Goal: Task Accomplishment & Management: Use online tool/utility

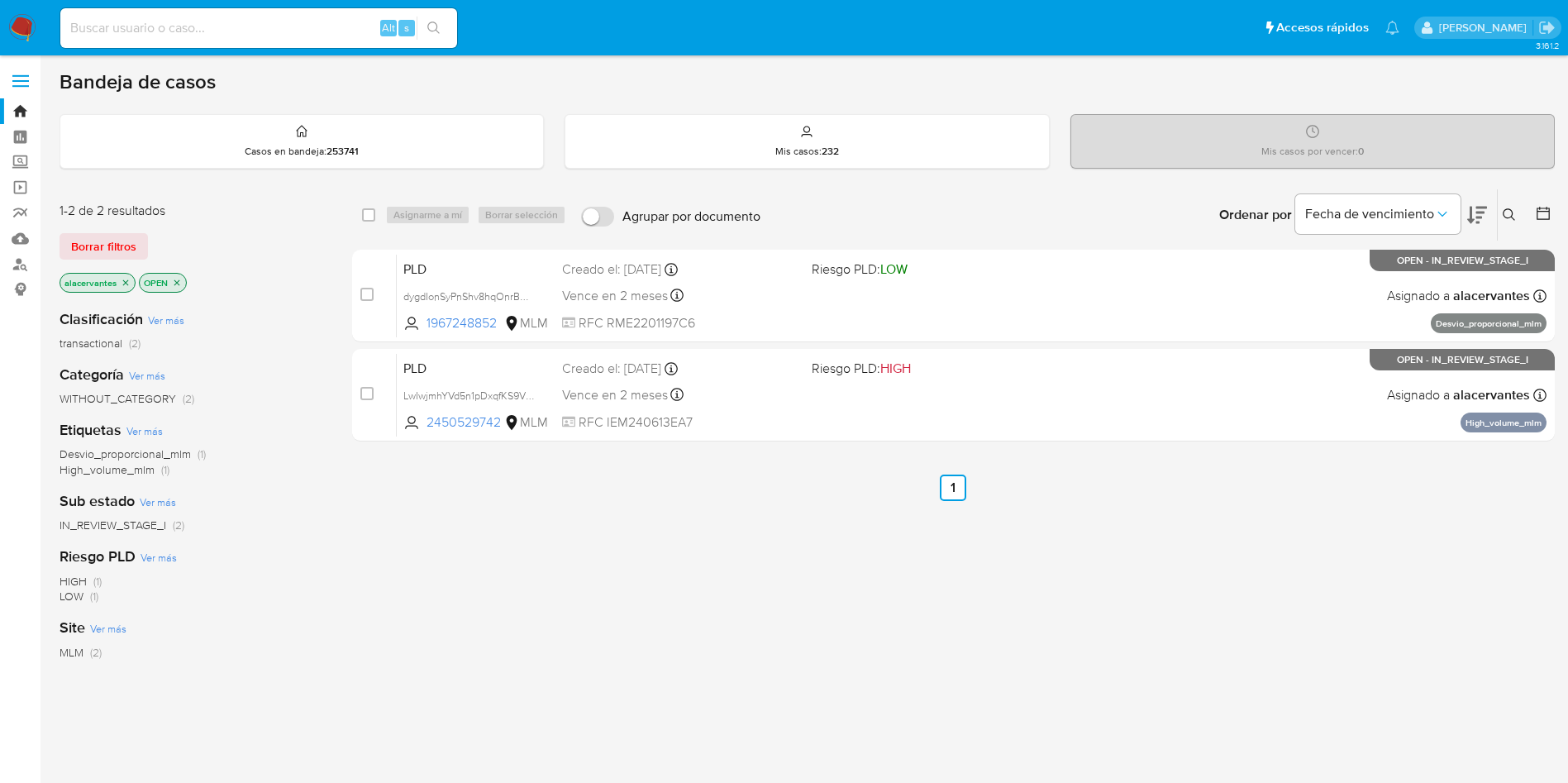
click at [126, 282] on icon "close-filter" at bounding box center [126, 282] width 6 height 6
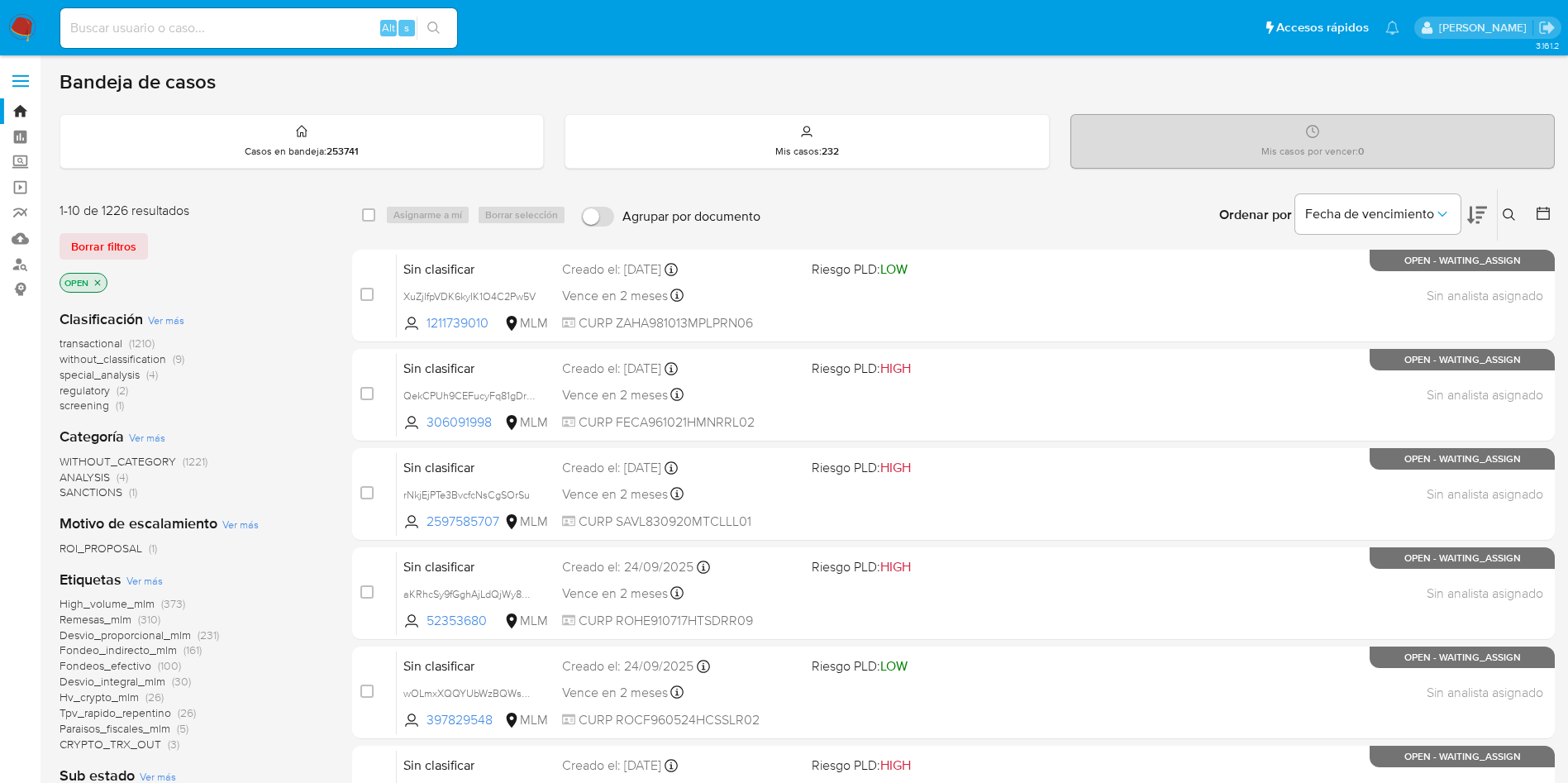
click at [1508, 213] on icon at bounding box center [1509, 214] width 13 height 13
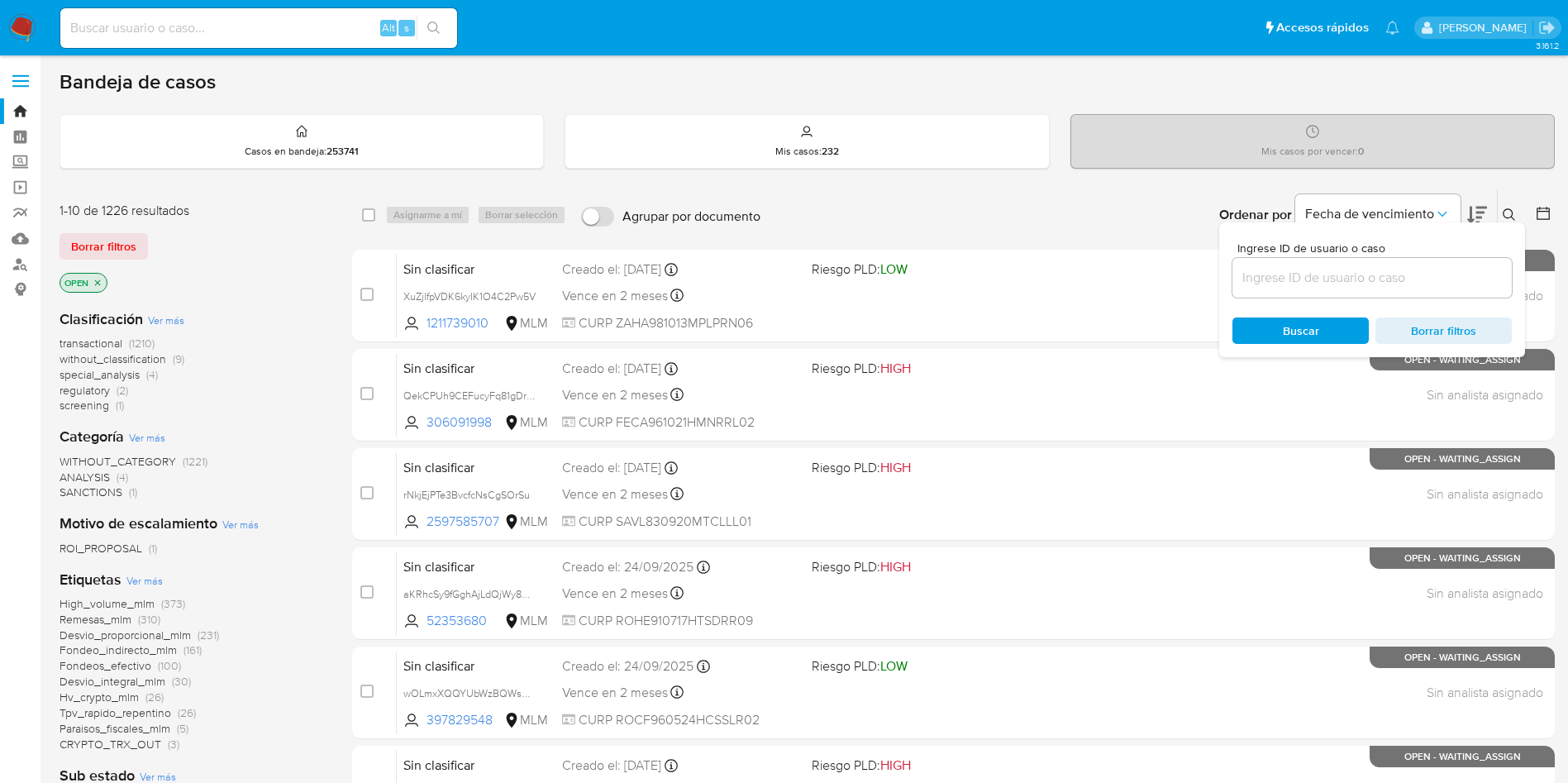
click at [1288, 271] on input at bounding box center [1372, 278] width 279 height 22
type input "QekCPUh9CEFucyFq81gDrMkn"
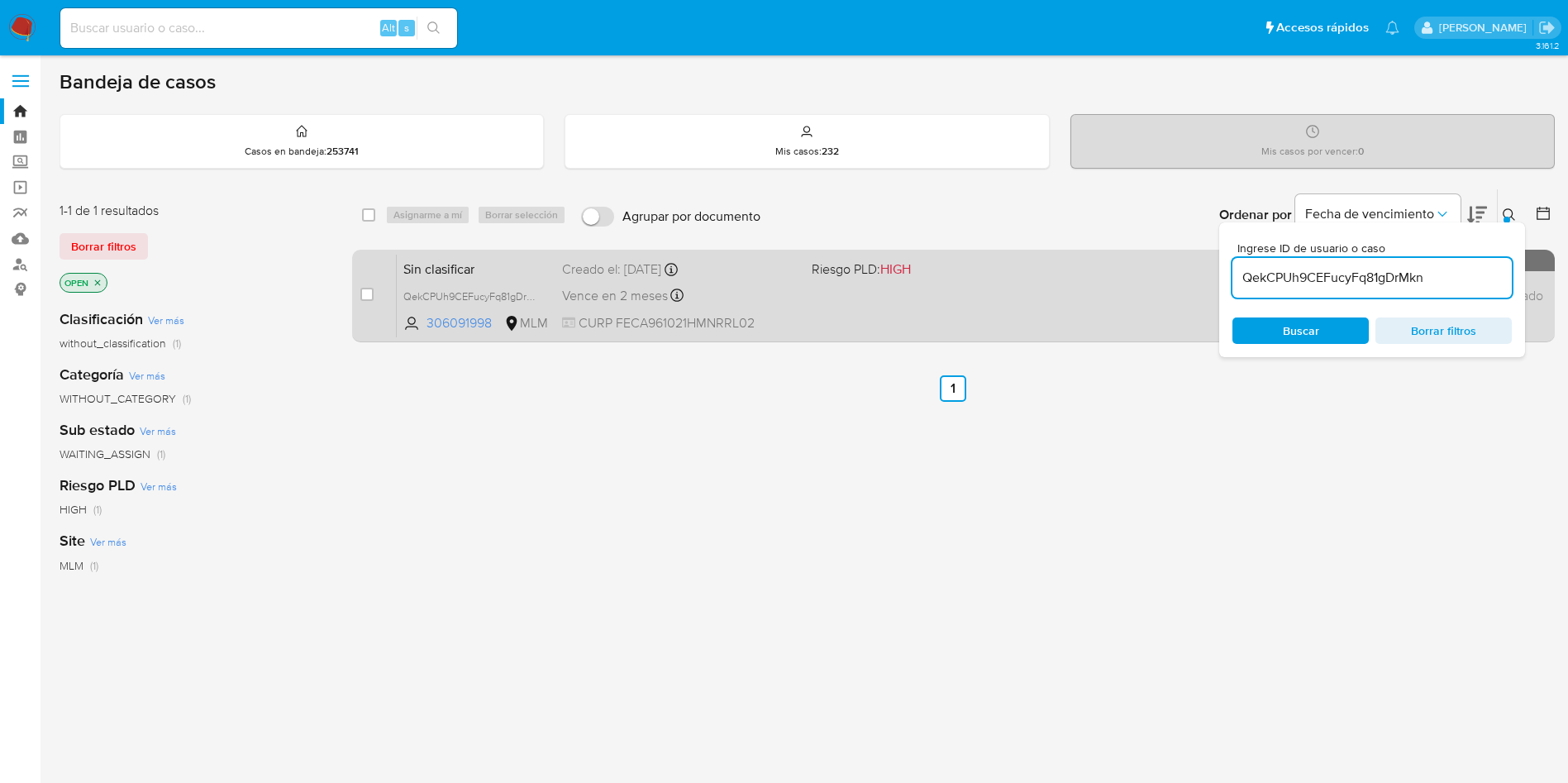
click at [367, 298] on input "checkbox" at bounding box center [366, 294] width 13 height 13
checkbox input "true"
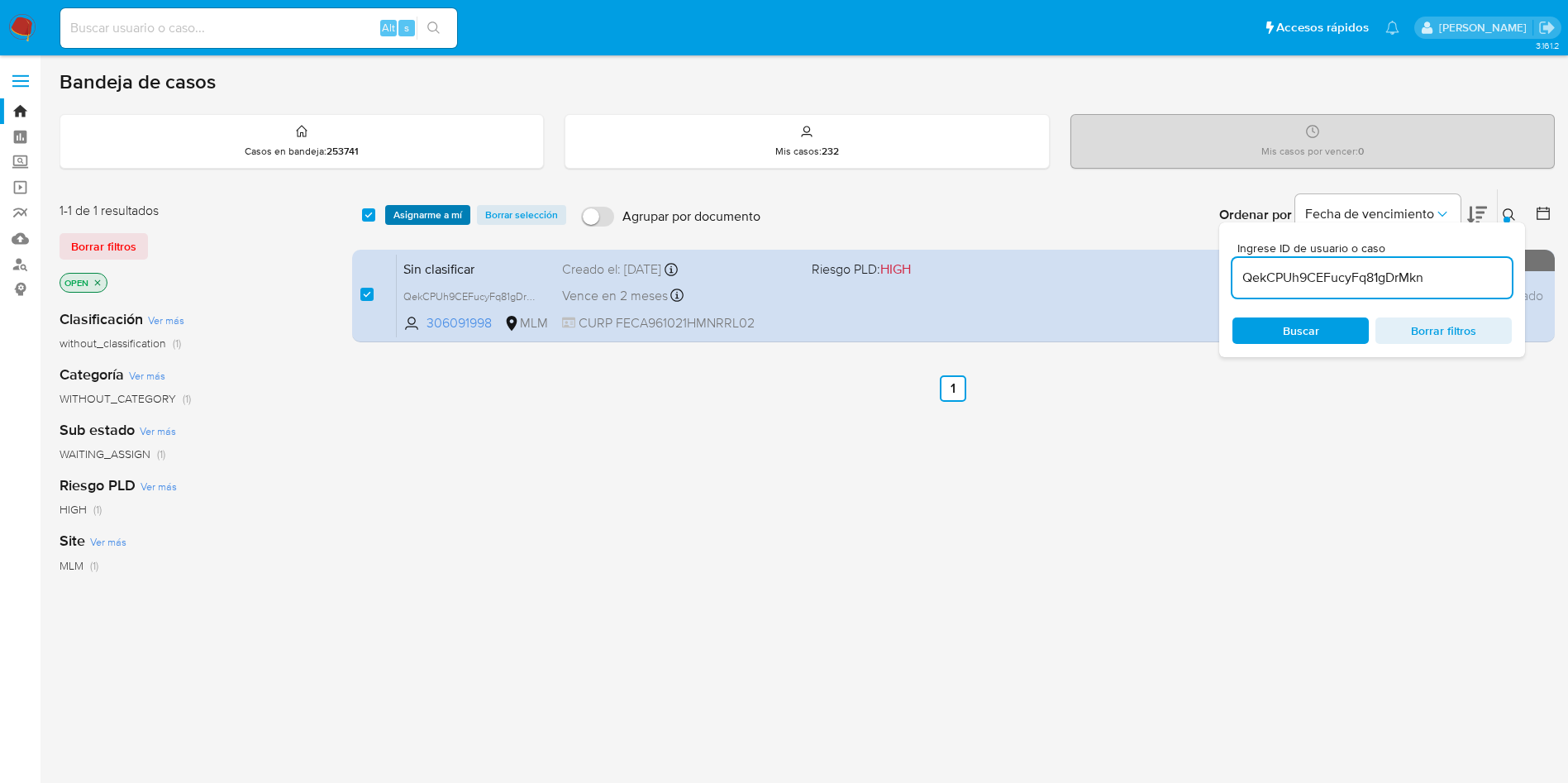
click at [427, 218] on span "Asignarme a mí" at bounding box center [427, 215] width 68 height 17
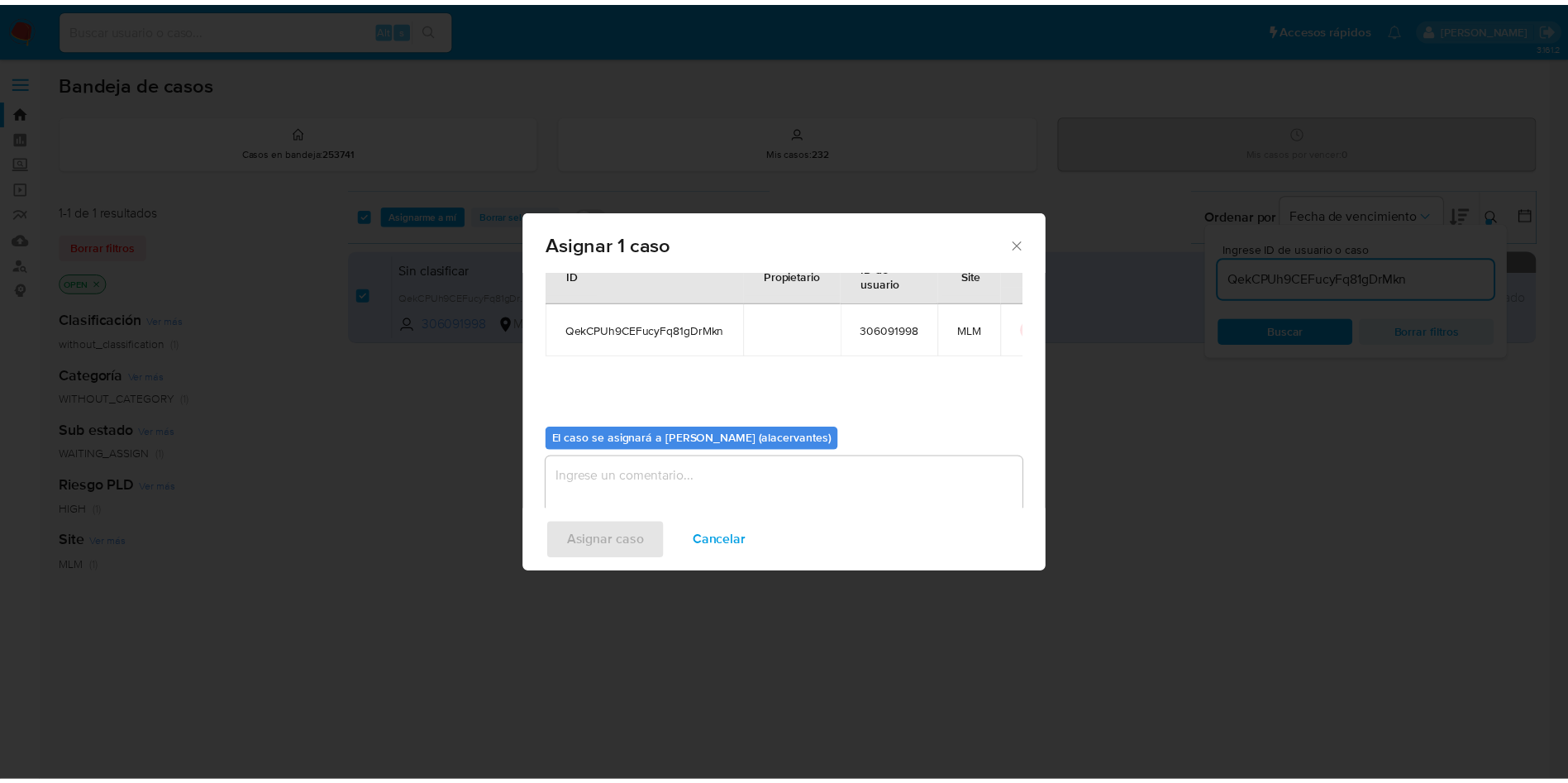
scroll to position [86, 0]
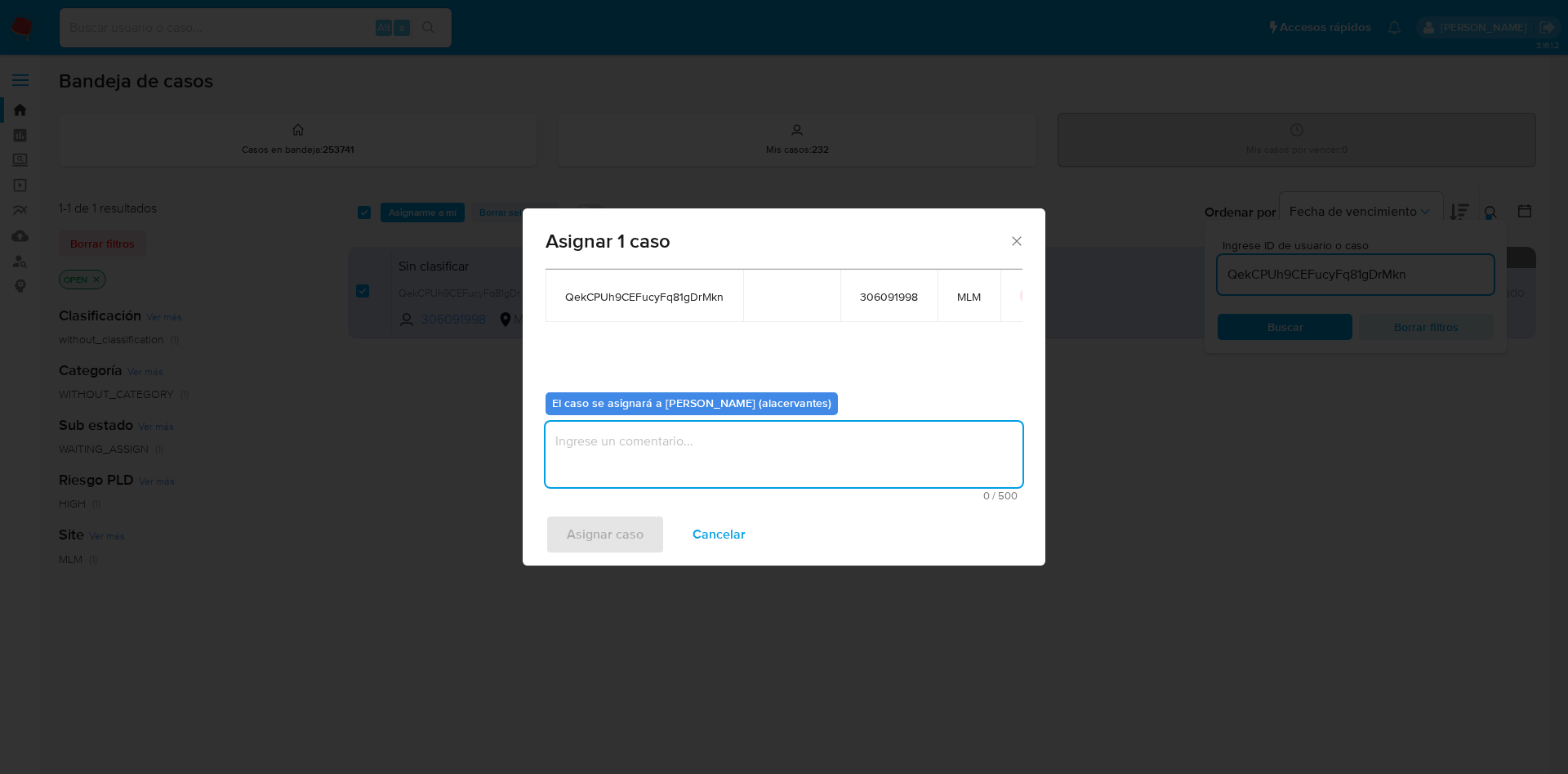
click at [703, 432] on textarea "assign-modal" at bounding box center [784, 454] width 477 height 66
type textarea "AC"
click at [610, 530] on span "Asignar caso" at bounding box center [605, 534] width 76 height 36
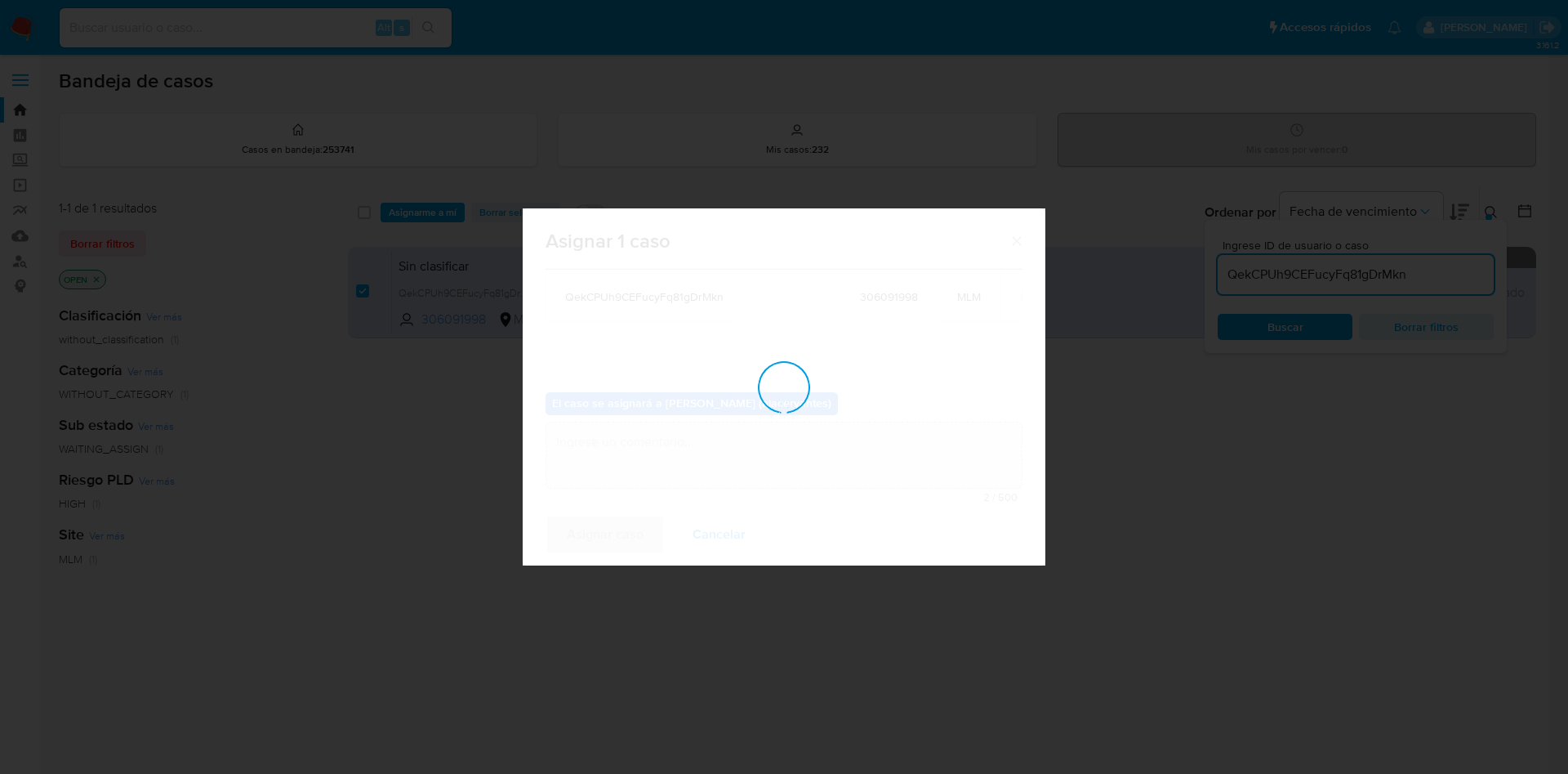
checkbox input "false"
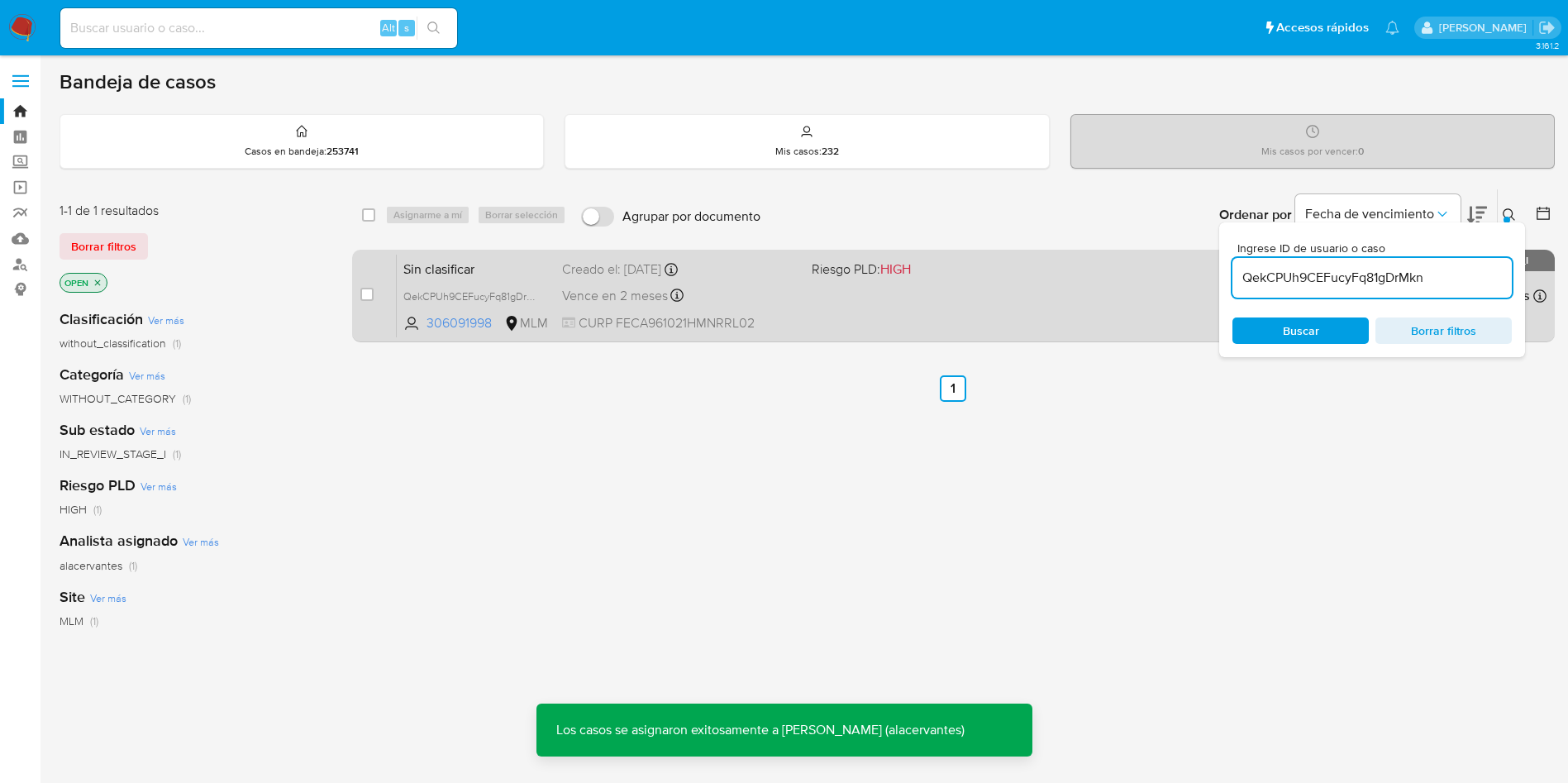
click at [934, 291] on div "Sin clasificar QekCPUh9CEFucyFq81gDrMkn 306091998 MLM Riesgo PLD: HIGH Creado e…" at bounding box center [971, 295] width 1149 height 83
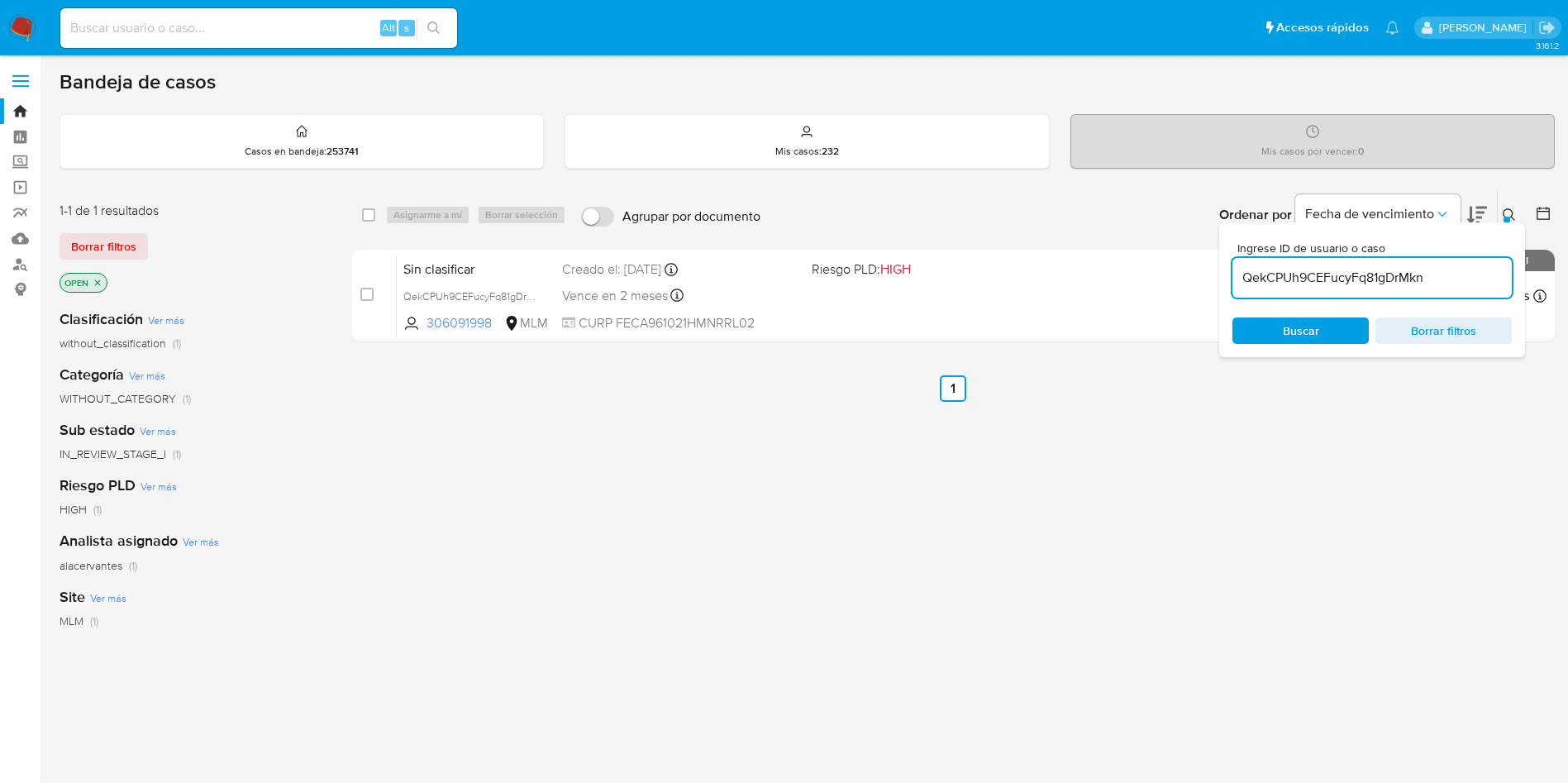
click at [32, 31] on img at bounding box center [22, 28] width 28 height 28
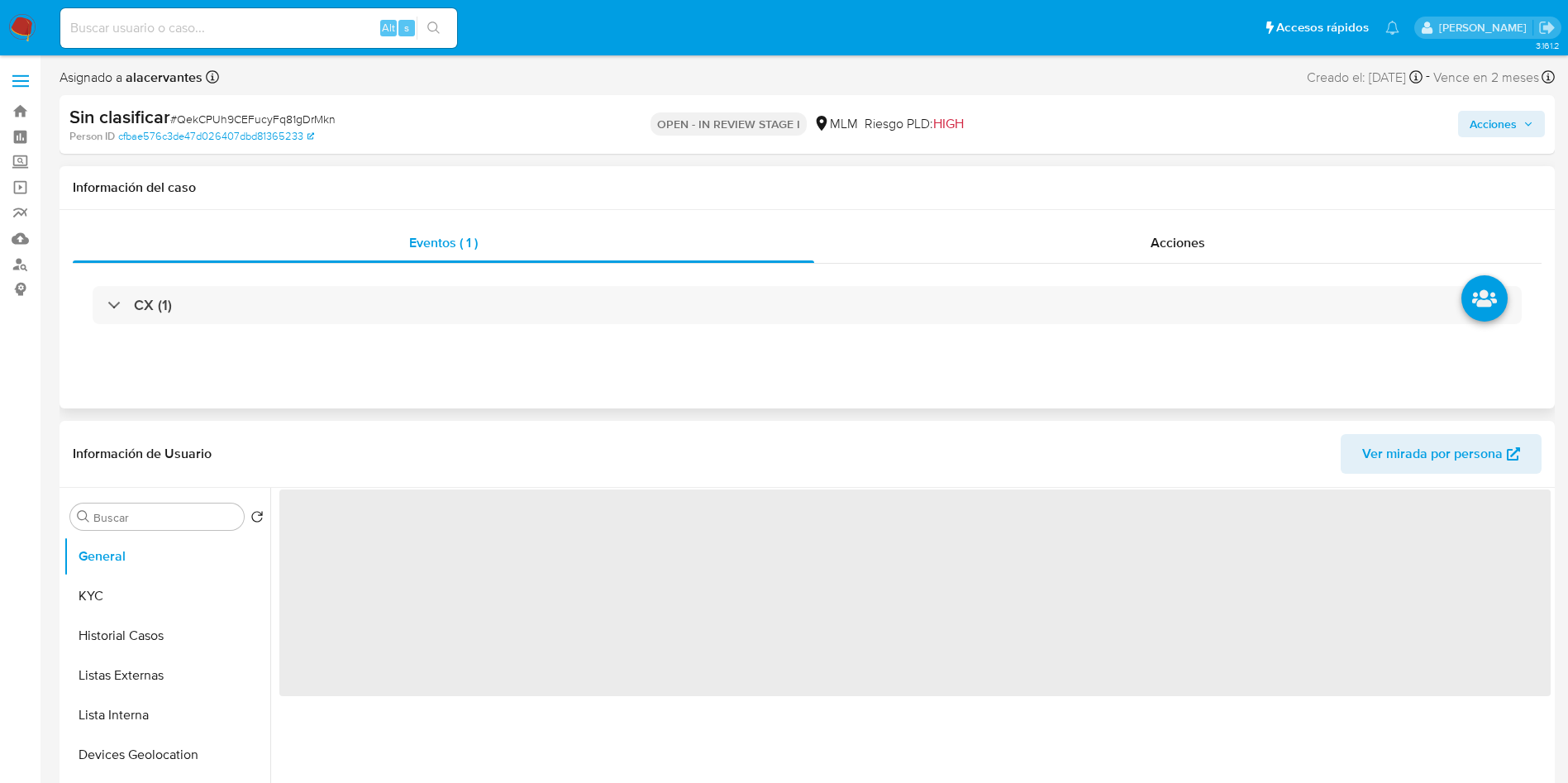
select select "10"
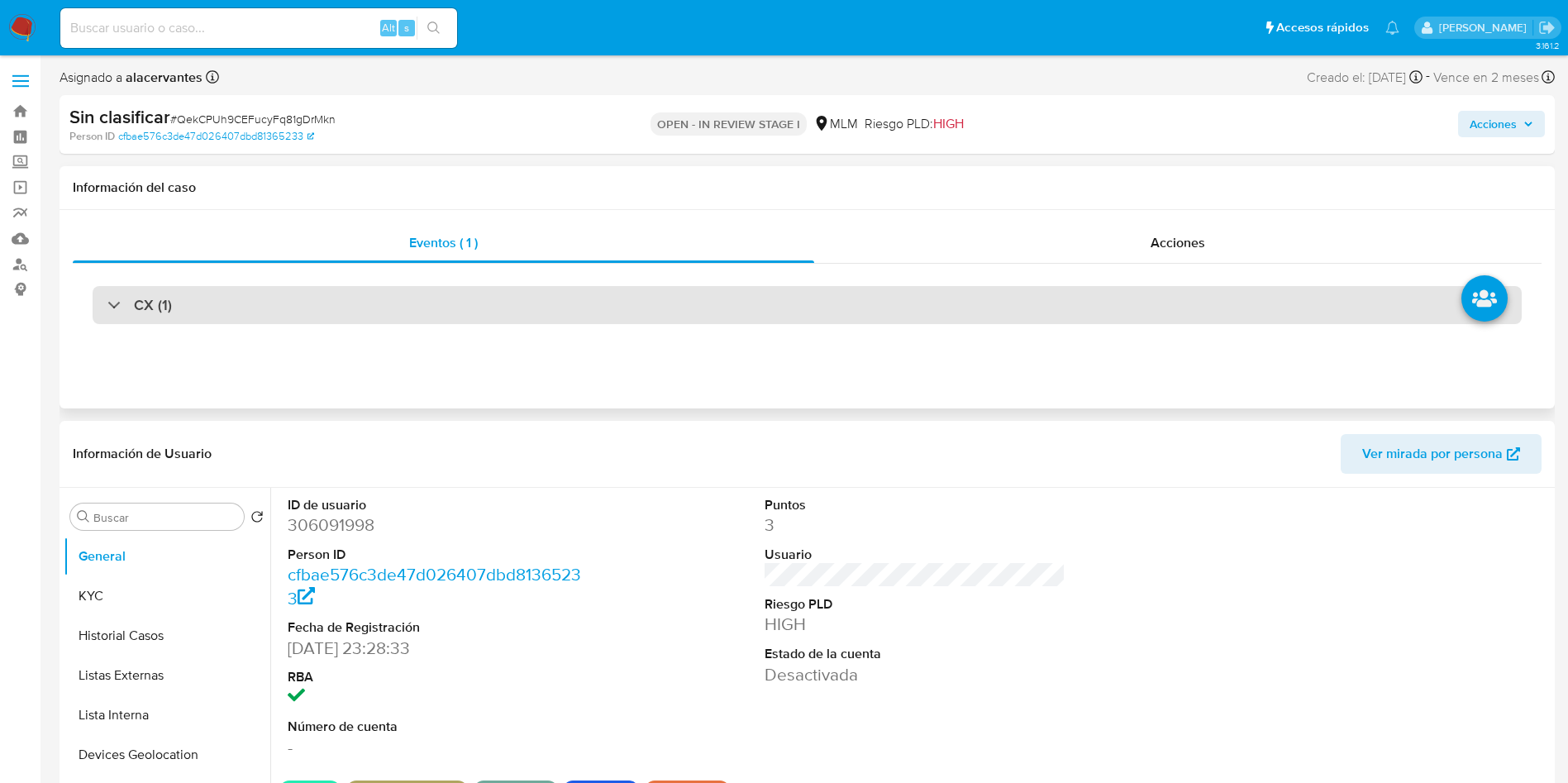
click at [433, 298] on div "CX (1)" at bounding box center [808, 305] width 1429 height 38
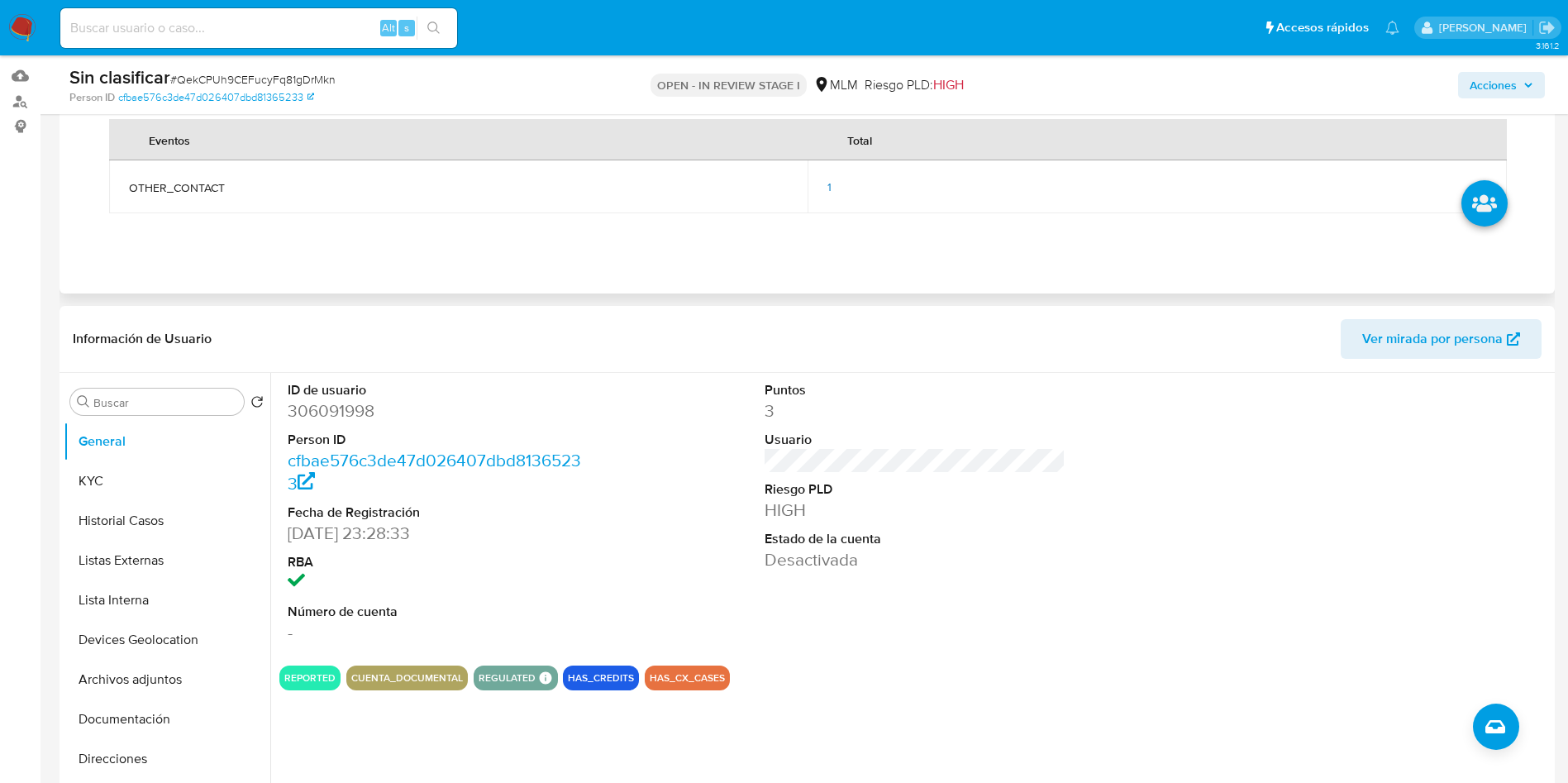
scroll to position [124, 0]
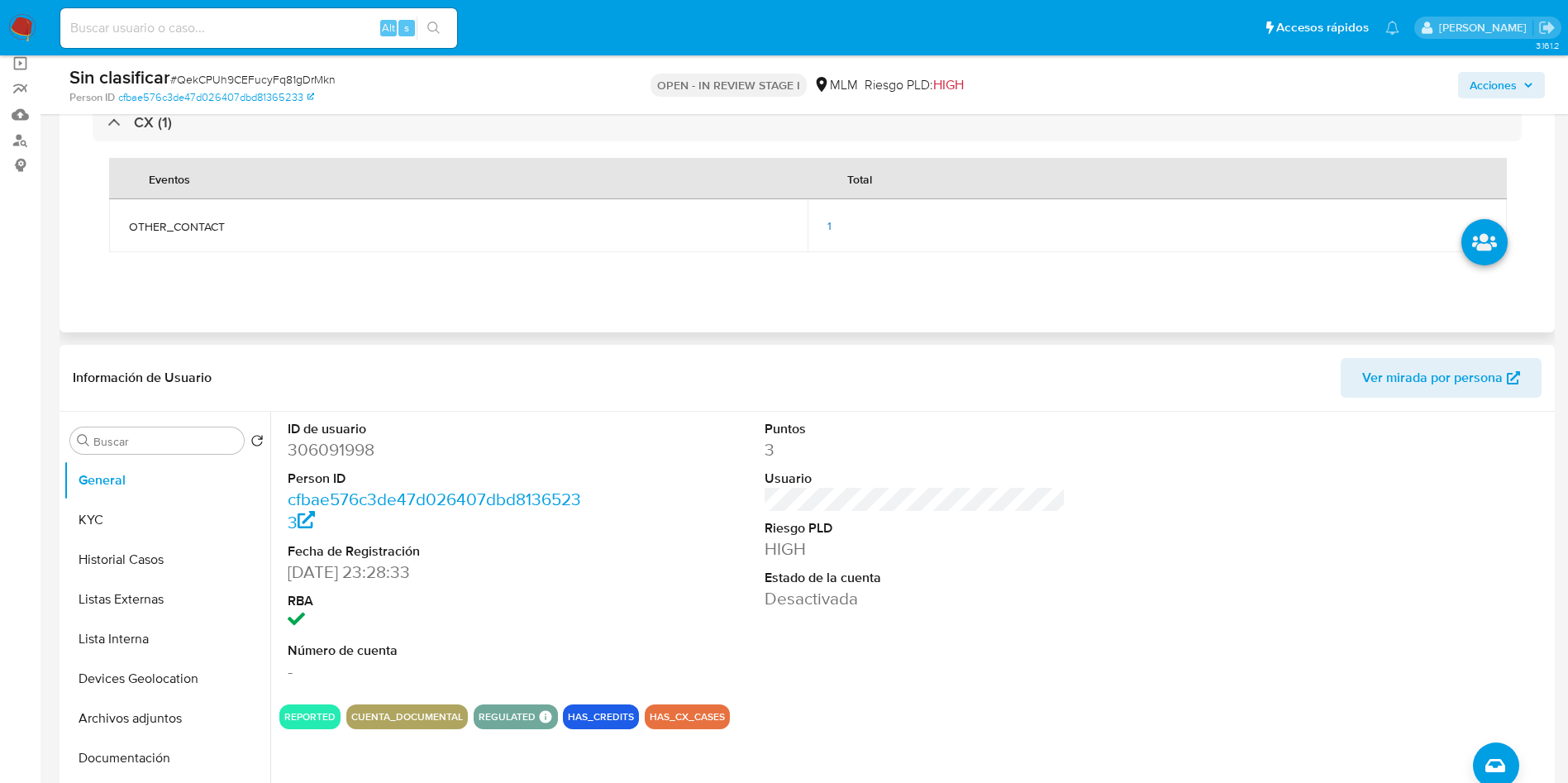
click at [826, 236] on td "1" at bounding box center [1156, 225] width 698 height 52
click at [829, 228] on span "1" at bounding box center [830, 226] width 4 height 17
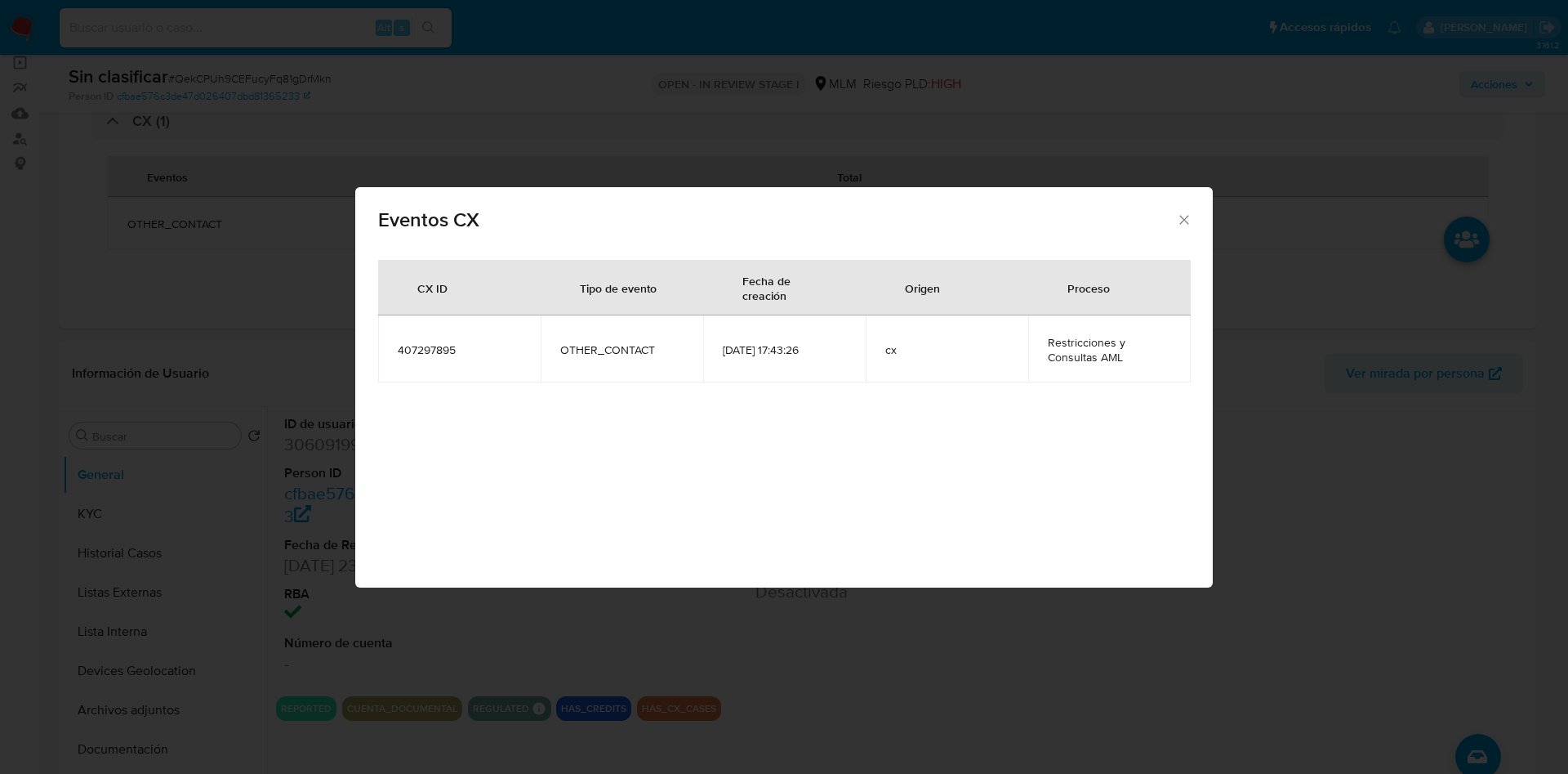
drag, startPoint x: 1189, startPoint y: 207, endPoint x: 1175, endPoint y: 221, distance: 19.8
click at [1189, 210] on div "Eventos CX" at bounding box center [784, 216] width 858 height 60
click at [1189, 221] on icon "Cerrar" at bounding box center [1184, 219] width 17 height 17
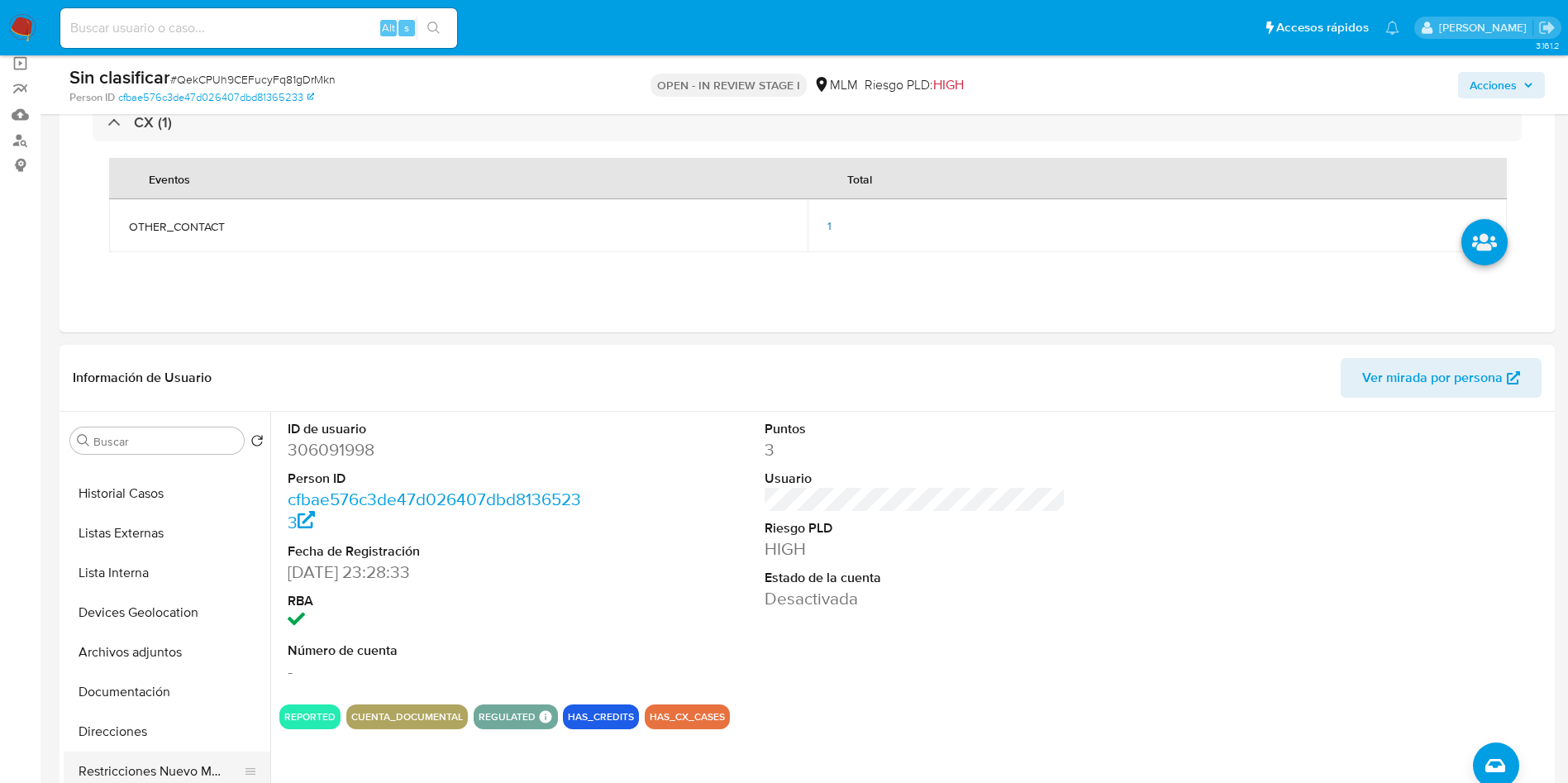
scroll to position [0, 0]
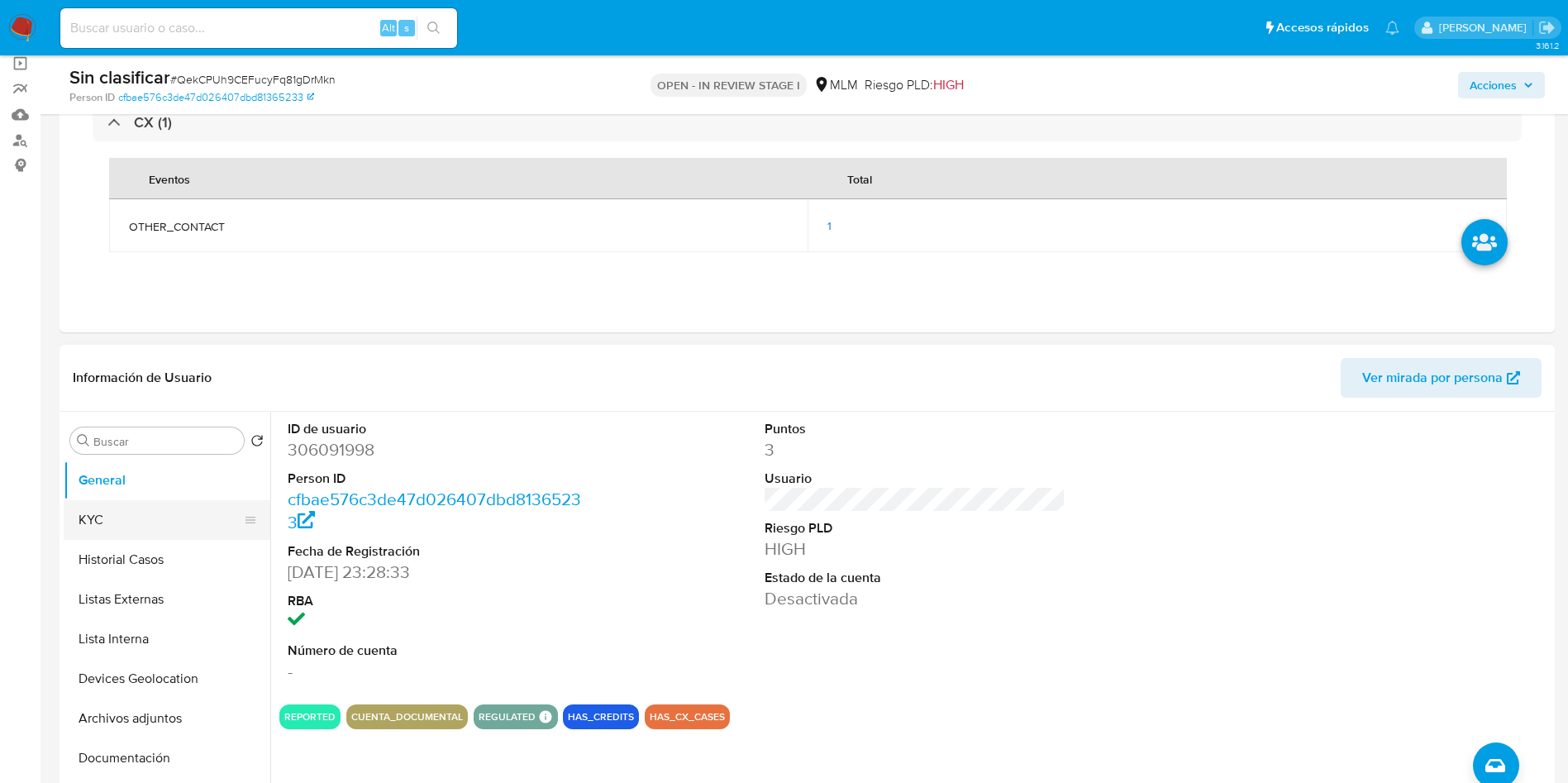
click at [162, 532] on button "KYC" at bounding box center [159, 520] width 193 height 40
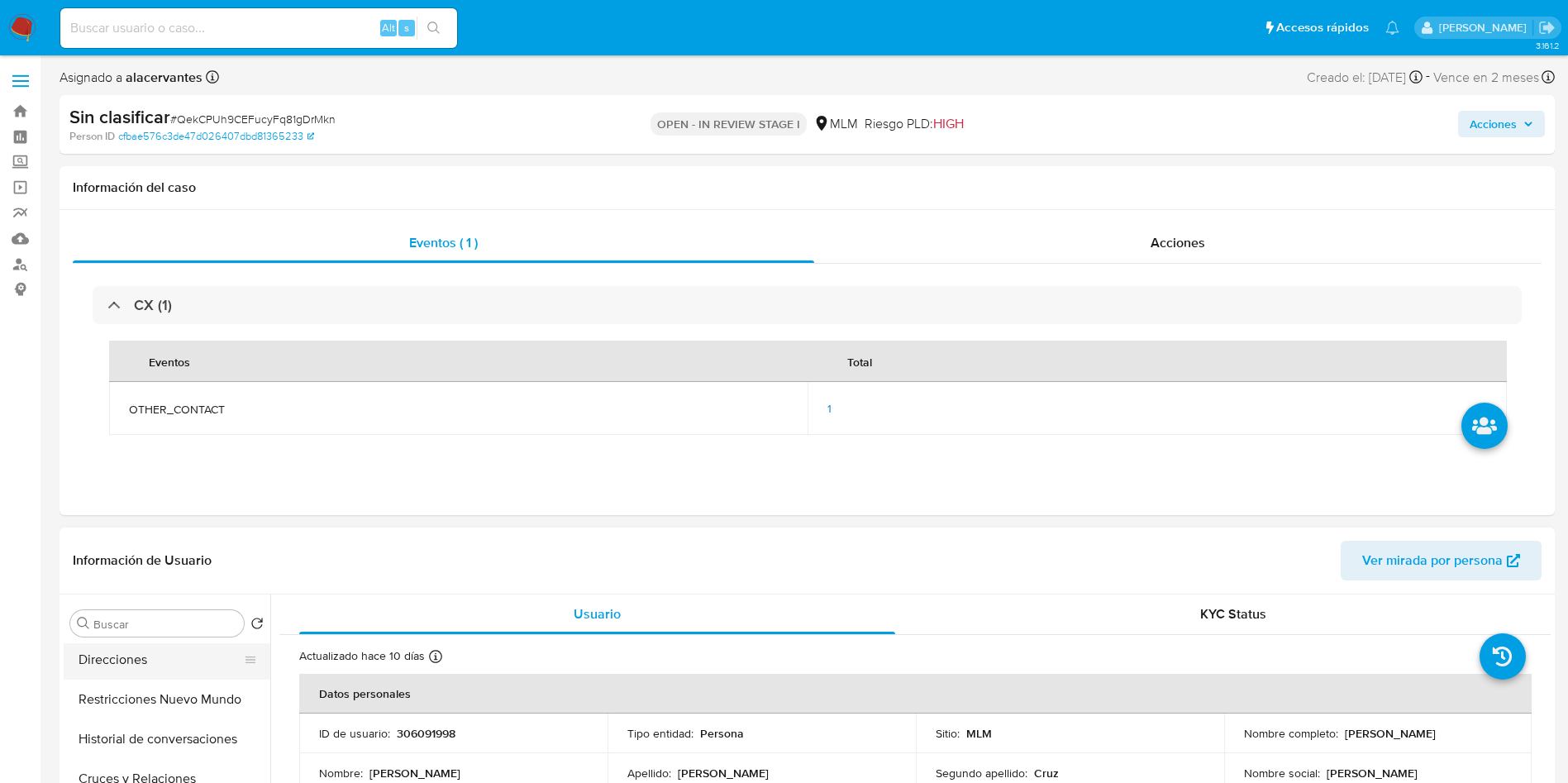
scroll to position [282, 0]
click at [173, 727] on button "Restricciones Nuevo Mundo" at bounding box center [159, 738] width 193 height 40
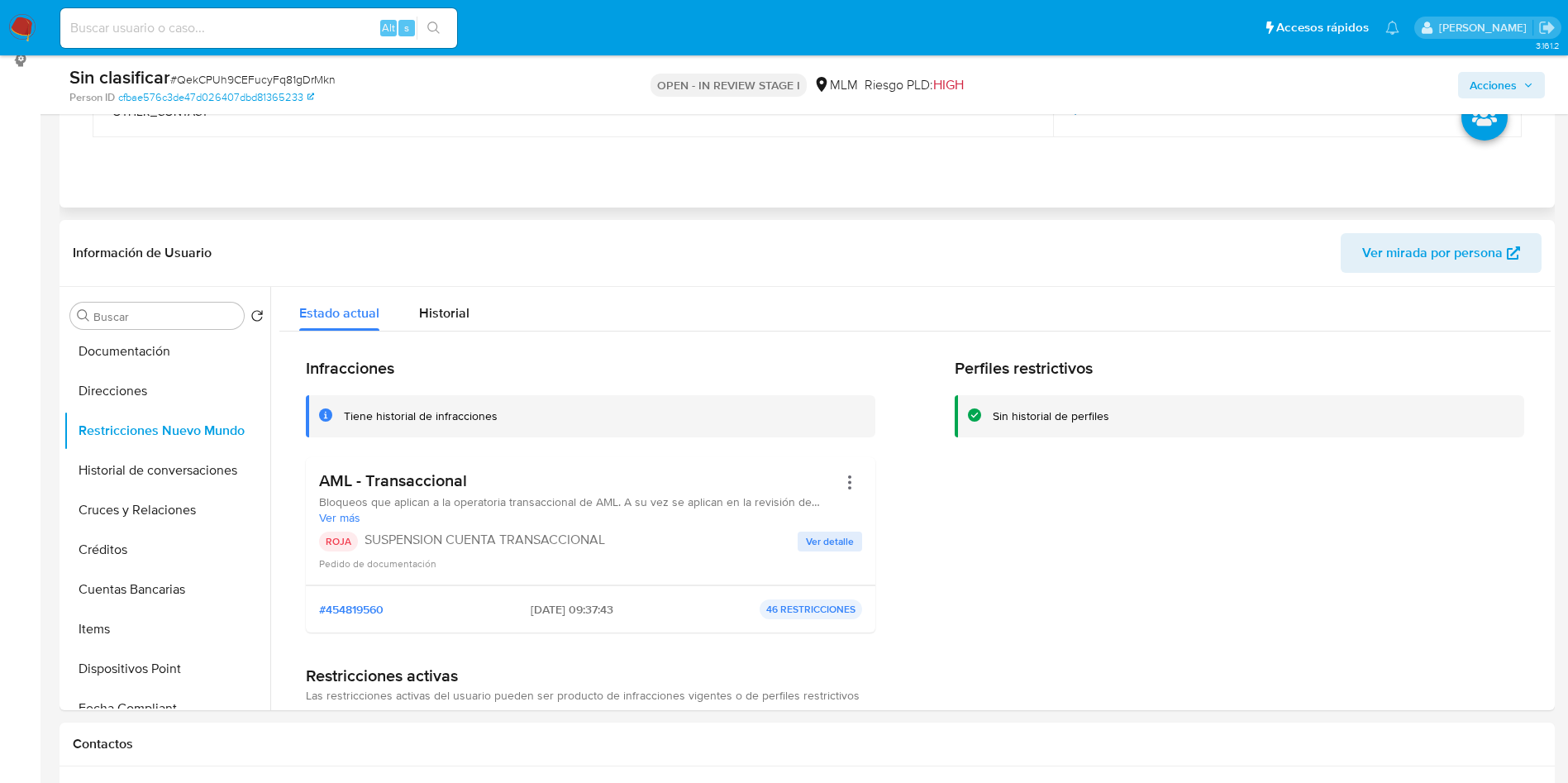
scroll to position [0, 0]
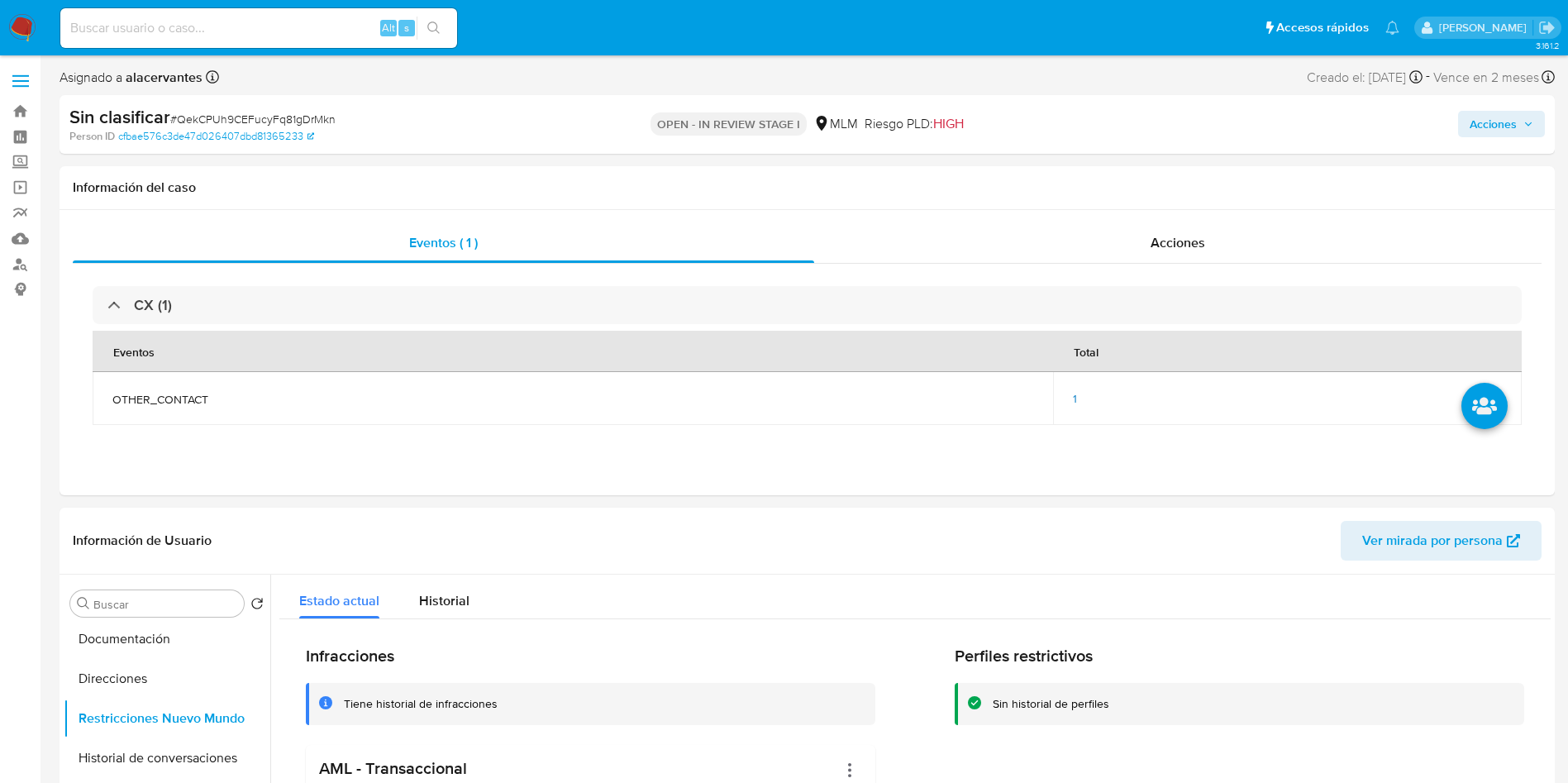
click at [1492, 133] on span "Acciones" at bounding box center [1493, 124] width 48 height 27
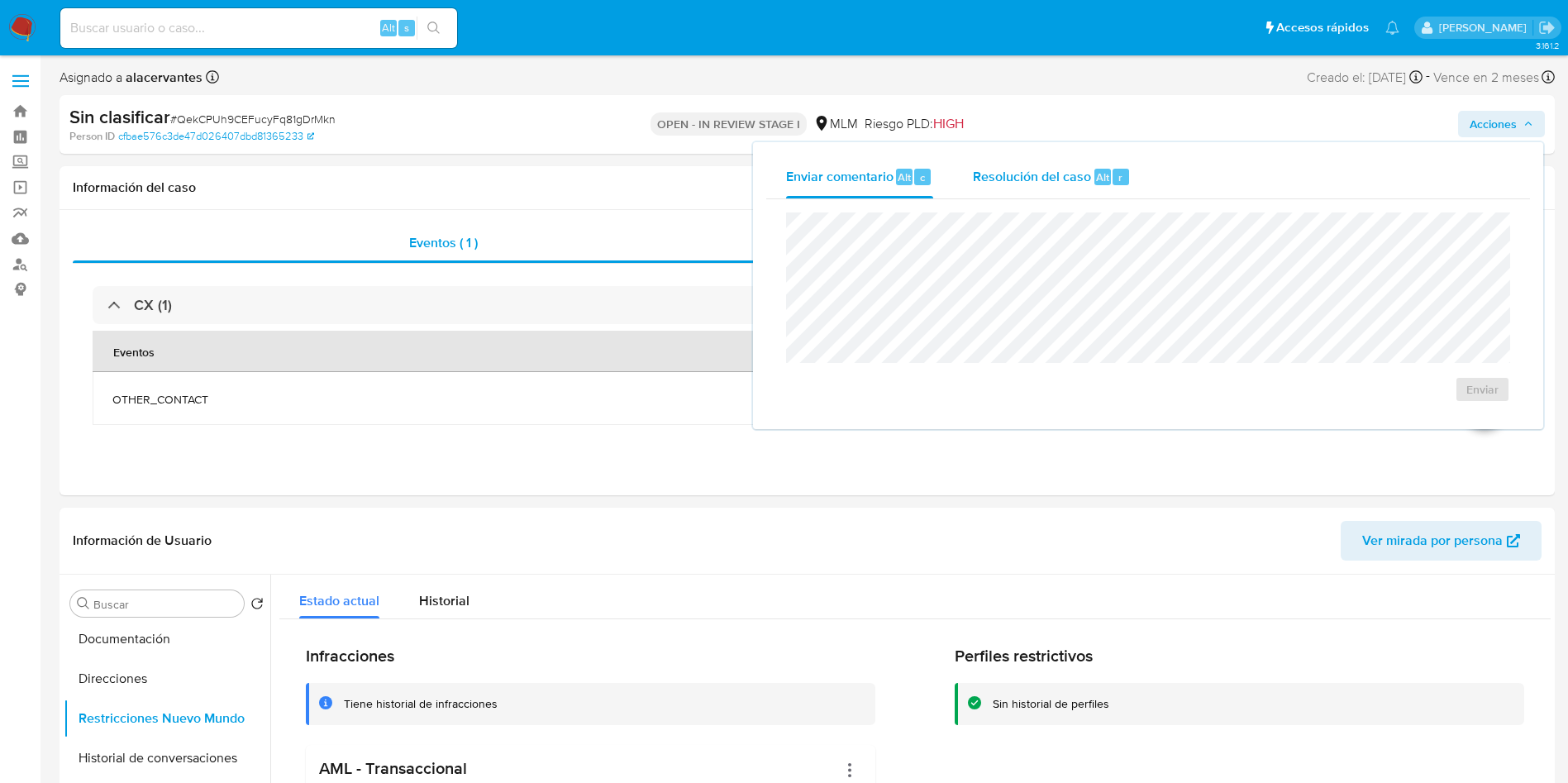
drag, startPoint x: 1104, startPoint y: 161, endPoint x: 1100, endPoint y: 192, distance: 31.3
click at [1101, 161] on div "Resolución del caso Alt r" at bounding box center [1051, 176] width 157 height 43
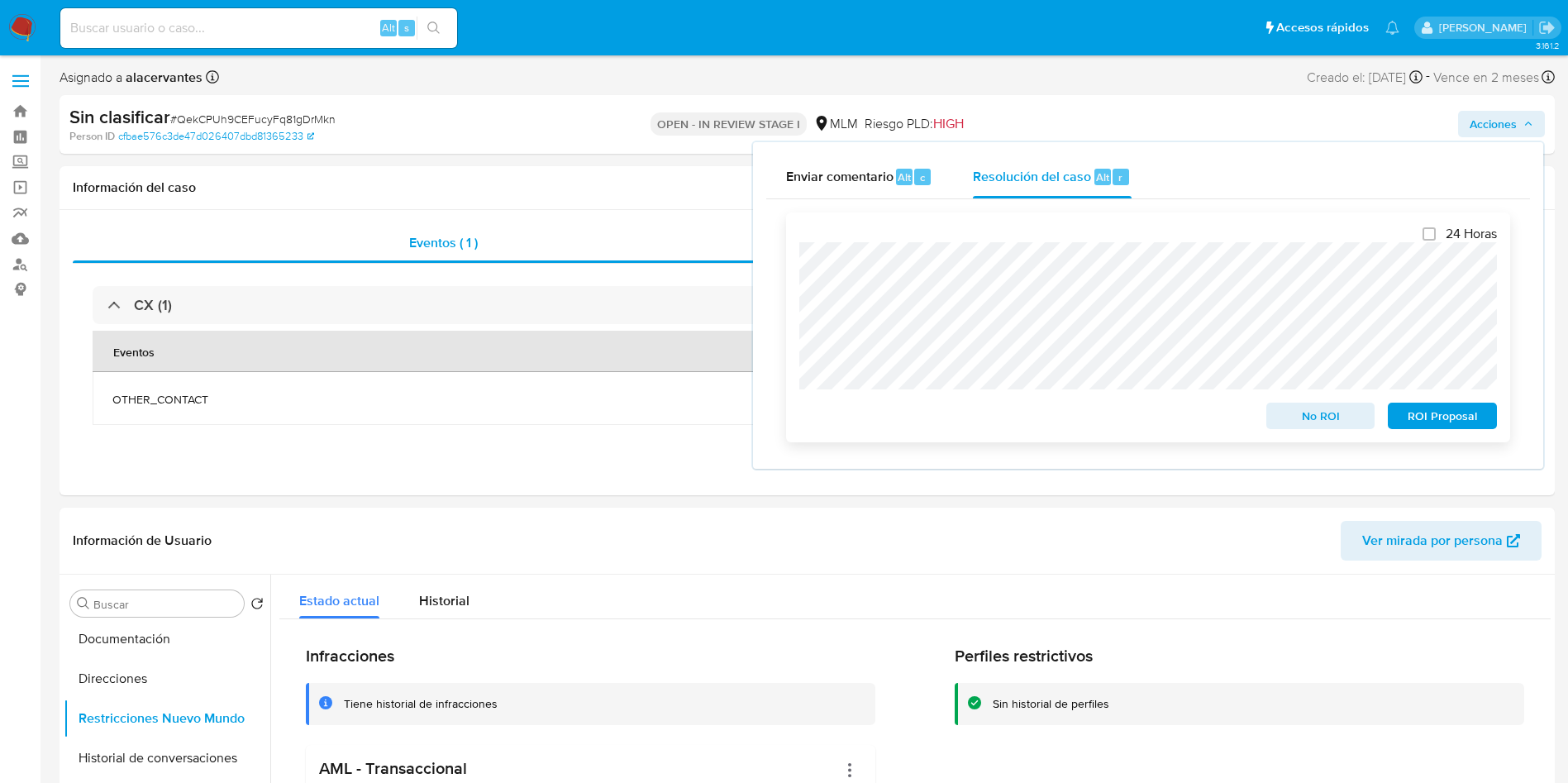
click at [1292, 419] on span "No ROI" at bounding box center [1321, 415] width 86 height 23
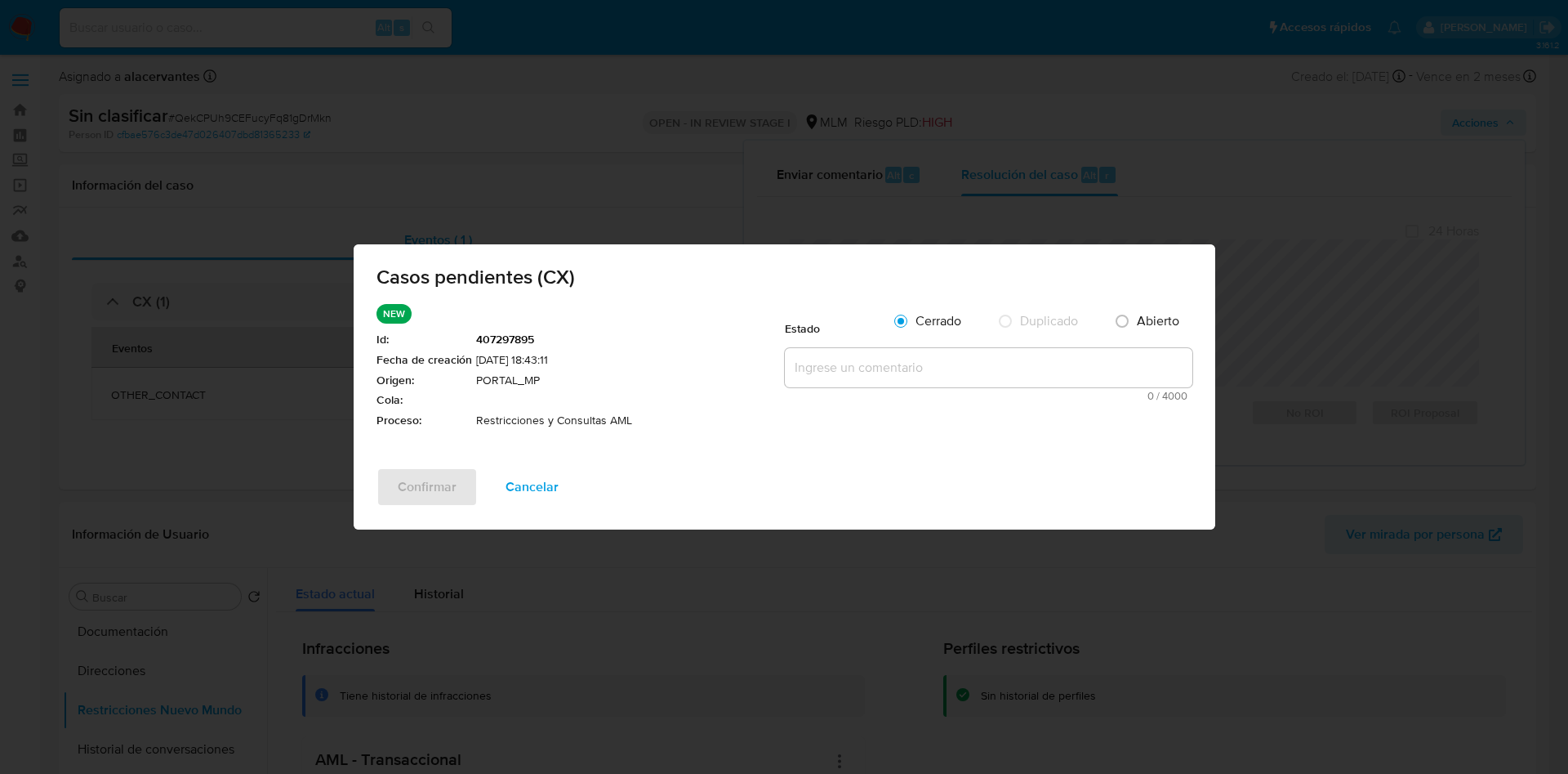
click at [838, 369] on textarea at bounding box center [988, 368] width 408 height 39
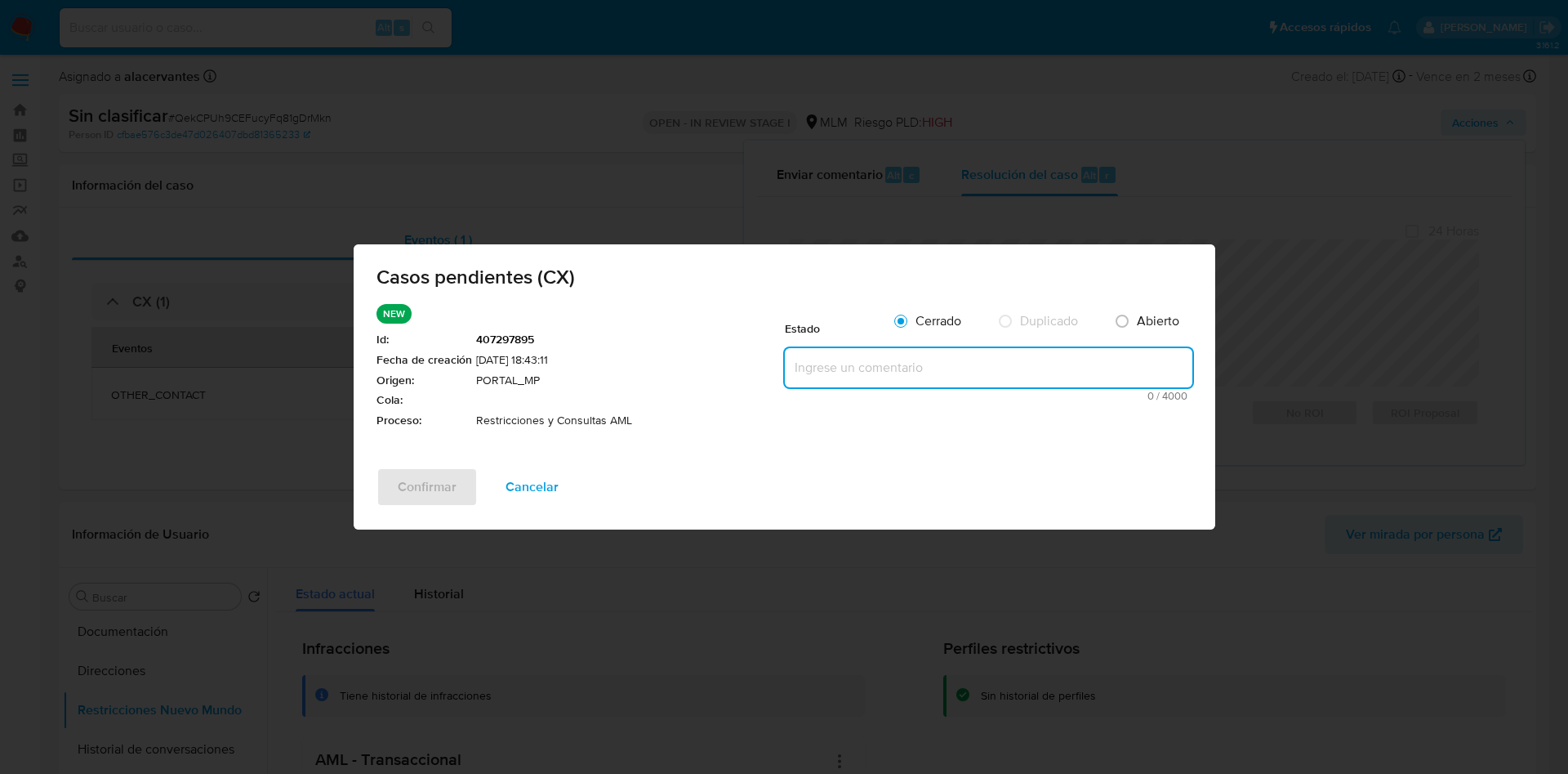
paste textarea "Se realiza validación de caso CX. Se identifica que el cliente cuenta con repor…"
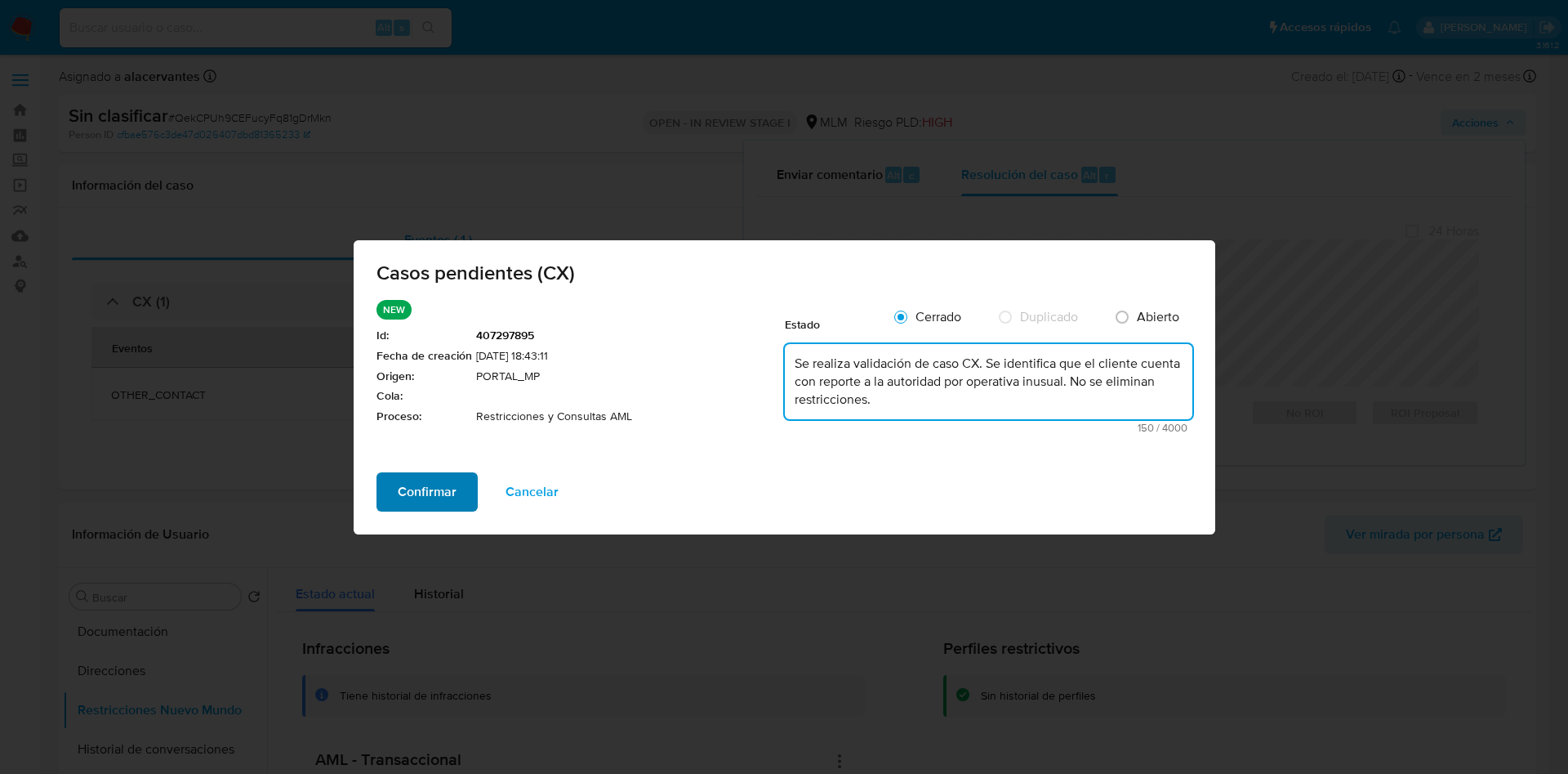
type textarea "Se realiza validación de caso CX. Se identifica que el cliente cuenta con repor…"
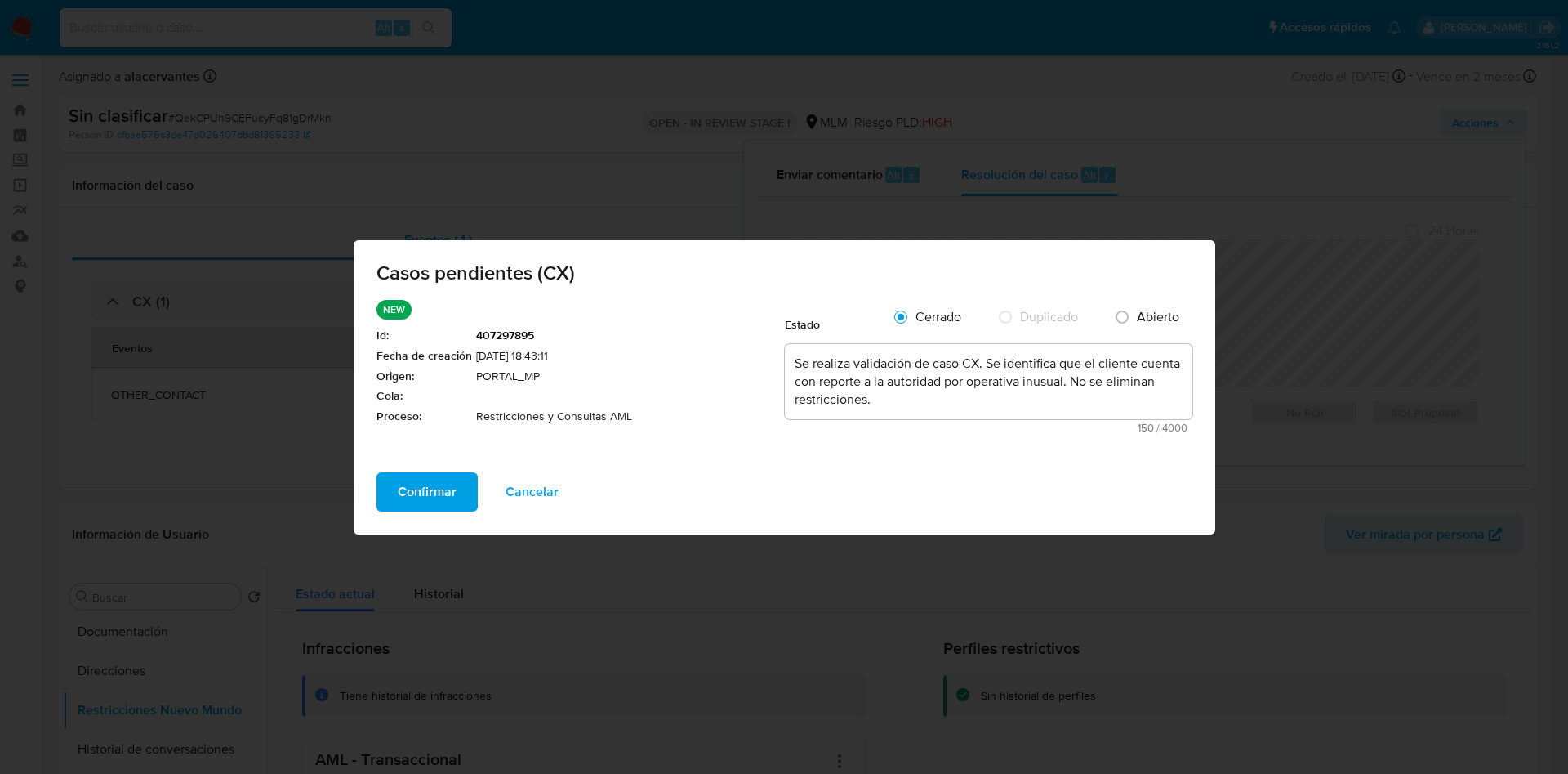
click at [461, 494] on button "Confirmar" at bounding box center [427, 492] width 102 height 39
